Goal: Task Accomplishment & Management: Manage account settings

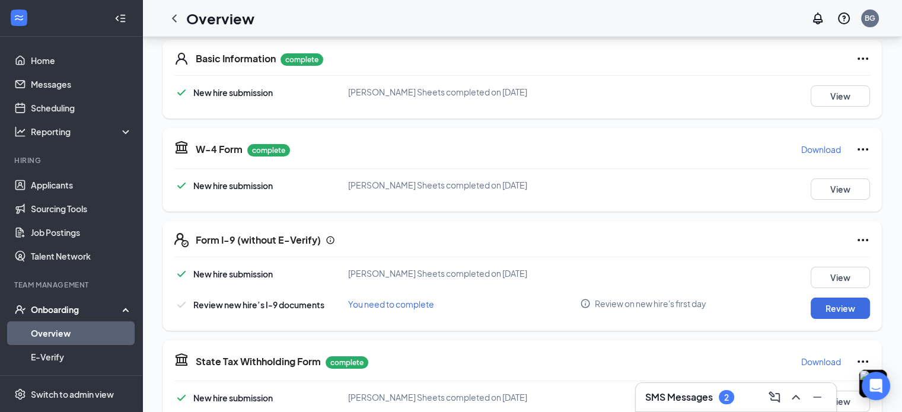
scroll to position [116, 0]
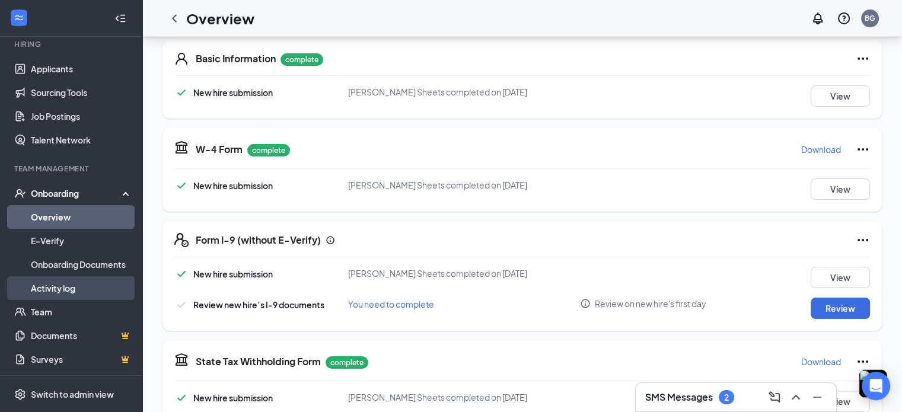
click at [59, 286] on link "Activity log" at bounding box center [81, 288] width 101 height 24
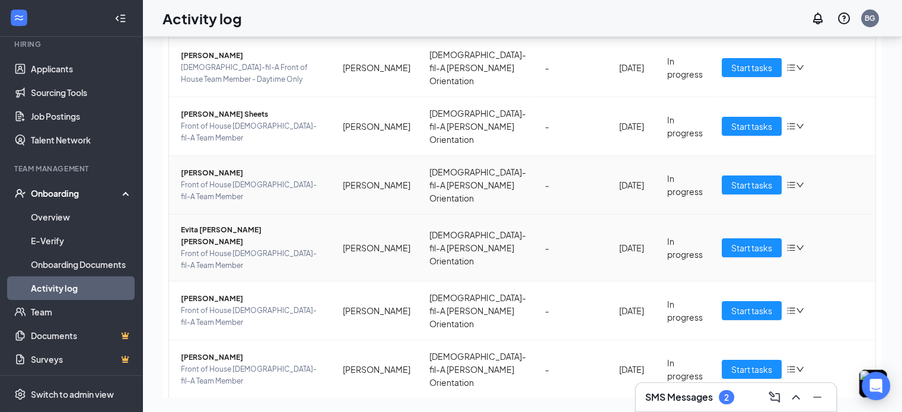
scroll to position [128, 0]
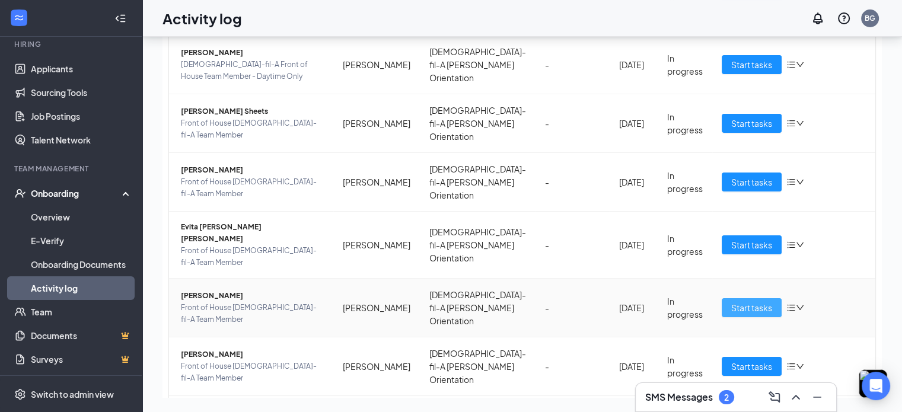
click at [721, 298] on button "Start tasks" at bounding box center [751, 307] width 60 height 19
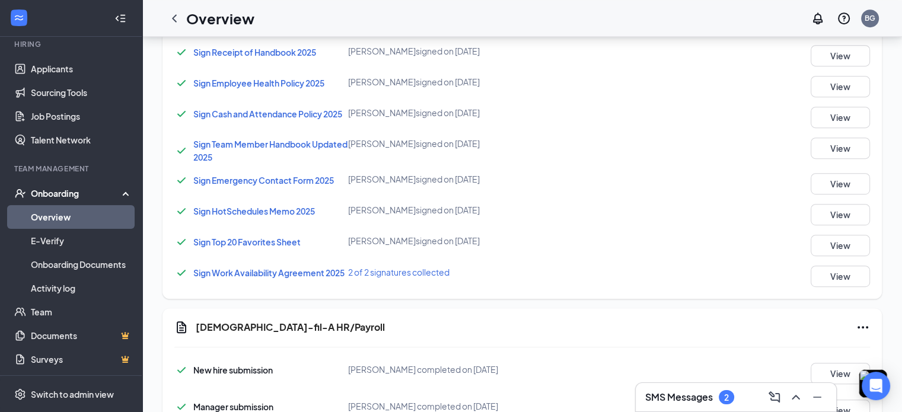
scroll to position [701, 0]
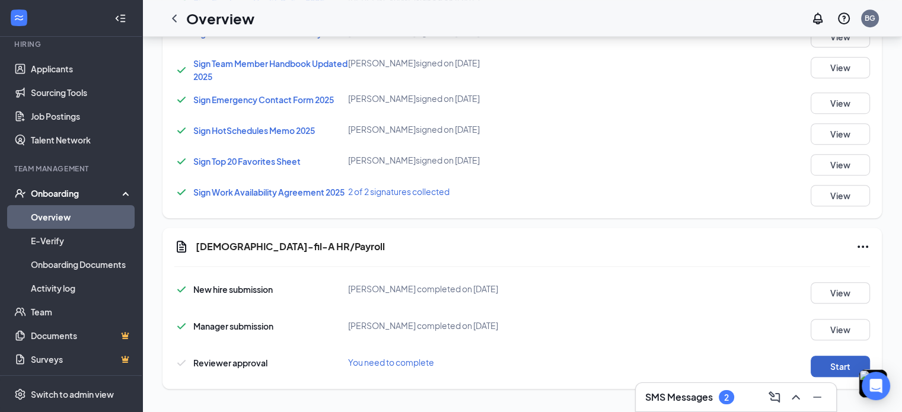
click at [829, 362] on button "Start" at bounding box center [839, 366] width 59 height 21
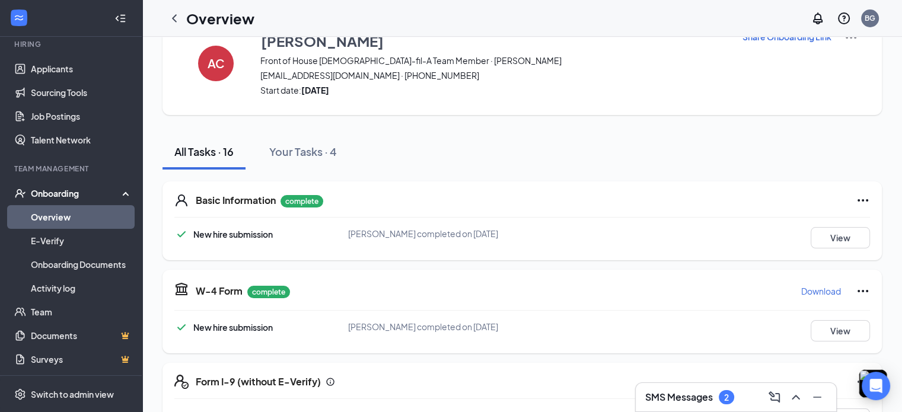
scroll to position [0, 0]
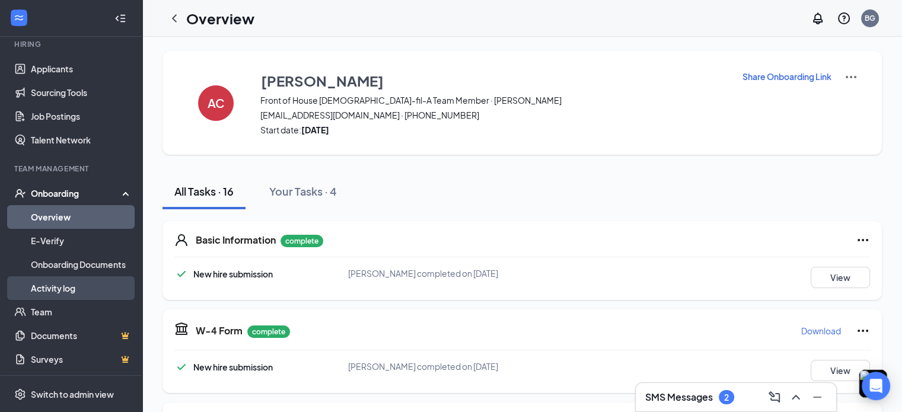
click at [67, 282] on link "Activity log" at bounding box center [81, 288] width 101 height 24
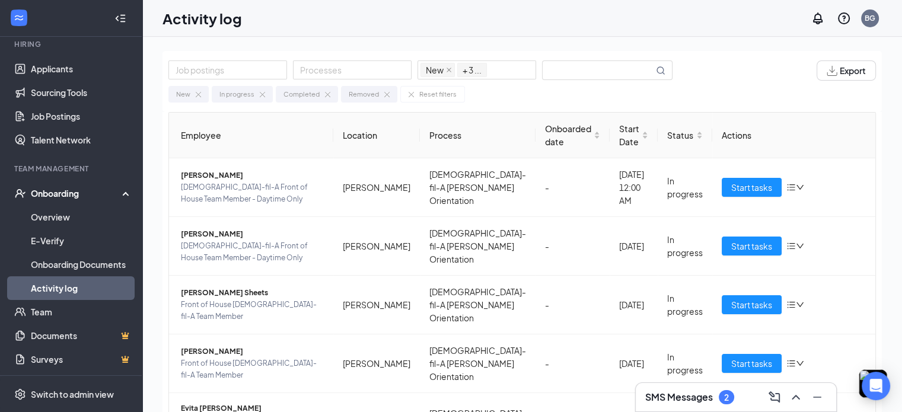
click at [669, 397] on h3 "SMS Messages" at bounding box center [679, 397] width 68 height 13
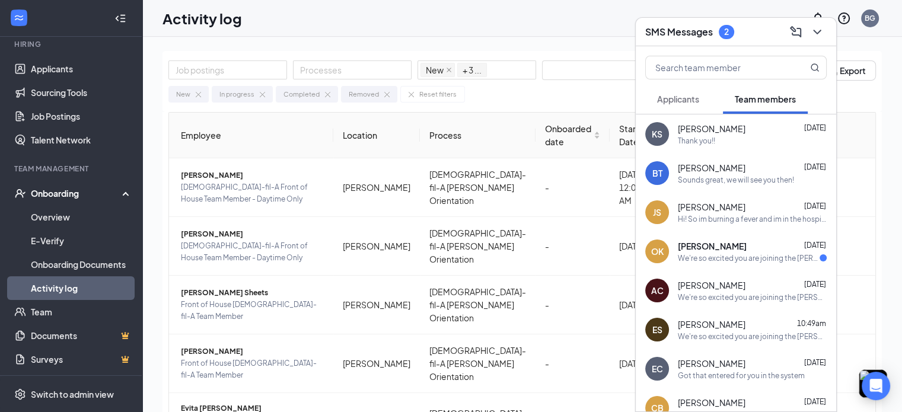
click at [735, 237] on div "OK [PERSON_NAME] [DATE] We're so excited you are joining the [PERSON_NAME] [DEM…" at bounding box center [735, 251] width 200 height 39
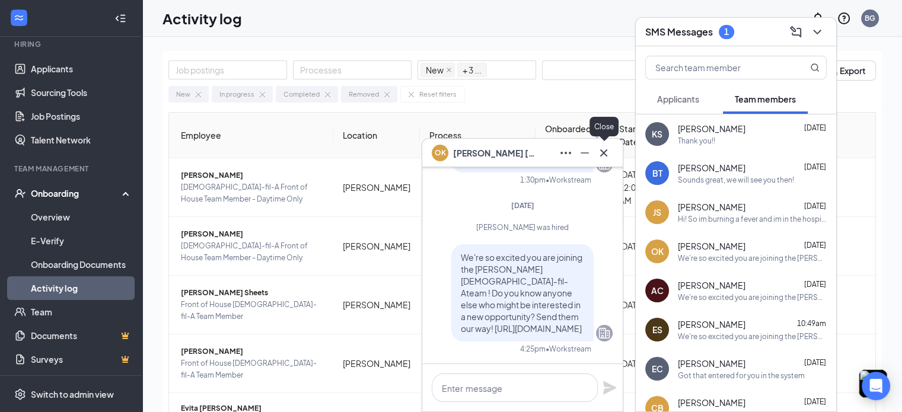
click at [607, 155] on icon "Cross" at bounding box center [603, 153] width 14 height 14
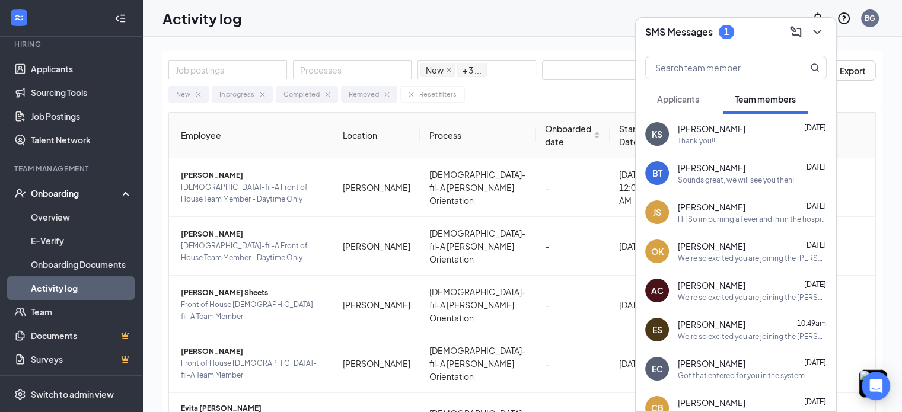
click at [667, 104] on span "Applicants" at bounding box center [678, 99] width 42 height 11
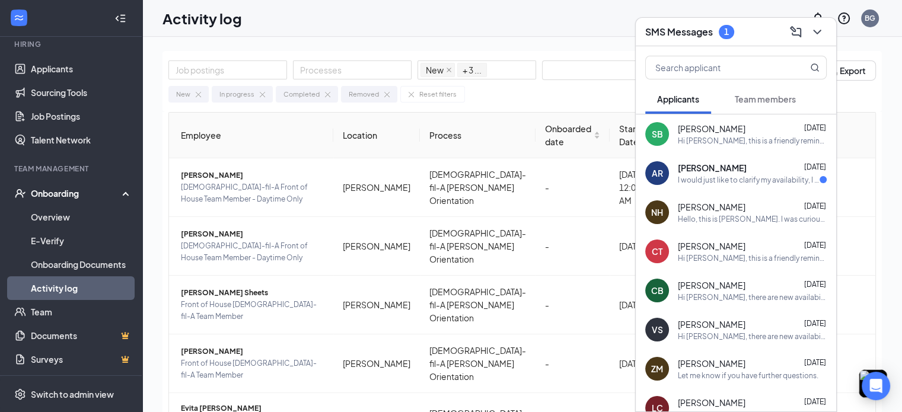
click at [749, 158] on div "AR [PERSON_NAME] [DATE] I would just like to clarify my availability, I am curr…" at bounding box center [735, 173] width 200 height 39
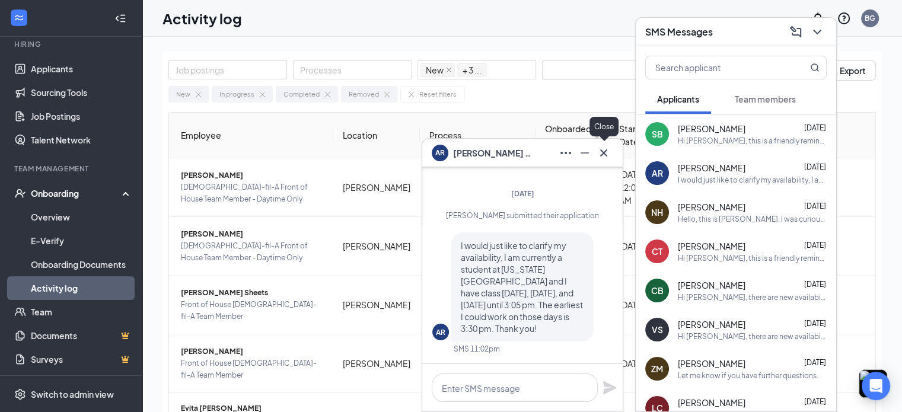
click at [608, 158] on icon "Cross" at bounding box center [603, 153] width 14 height 14
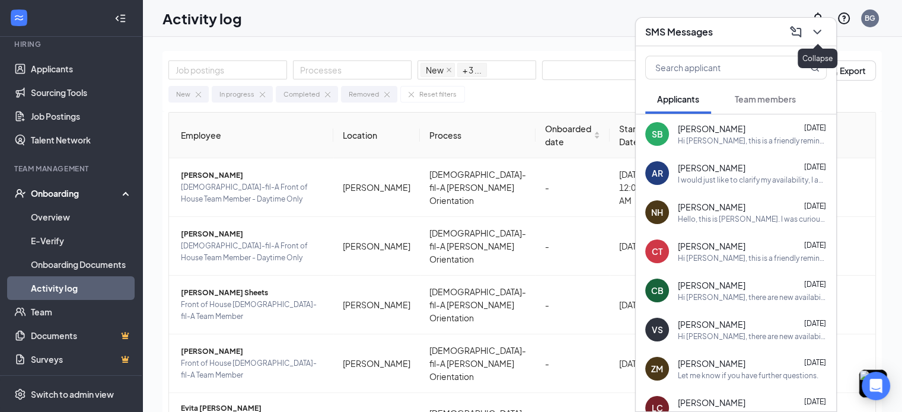
click at [819, 33] on icon "ChevronDown" at bounding box center [817, 32] width 14 height 14
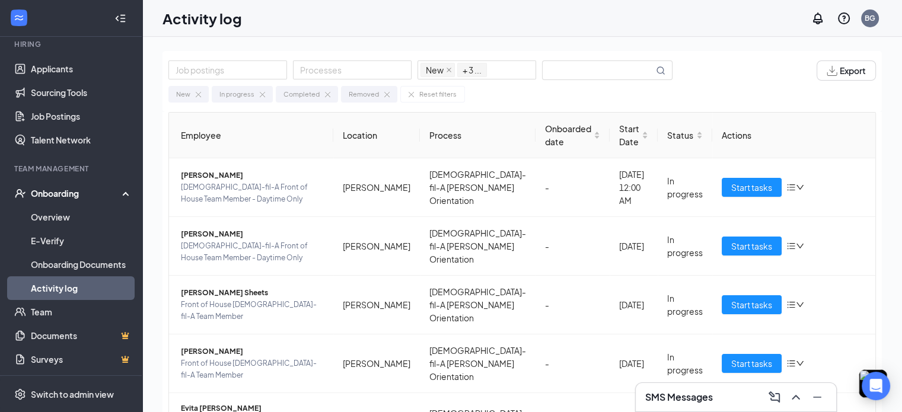
click at [324, 22] on div "Activity log BG" at bounding box center [521, 18] width 759 height 37
